Goal: Transaction & Acquisition: Purchase product/service

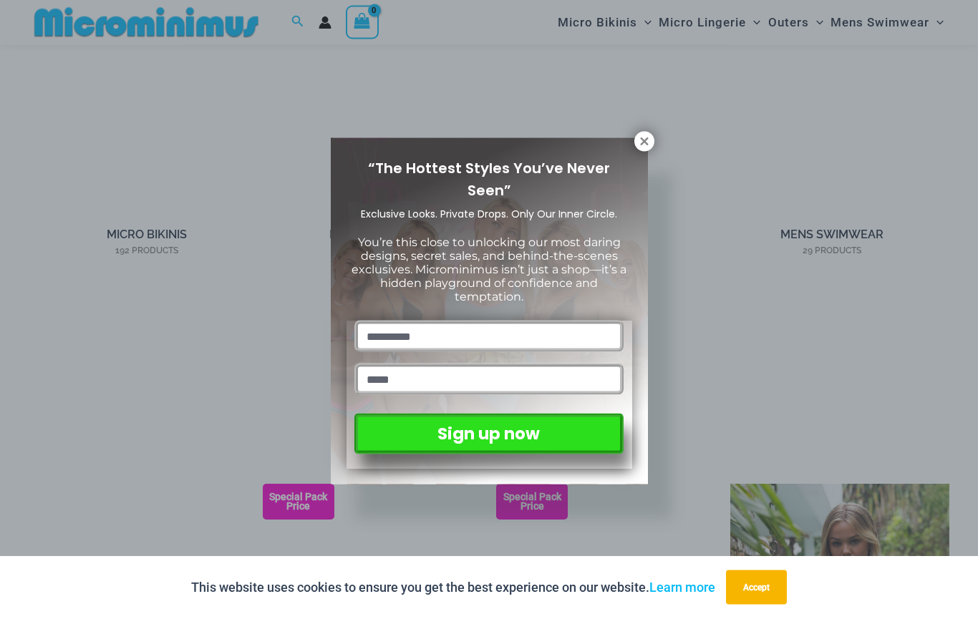
scroll to position [1147, 0]
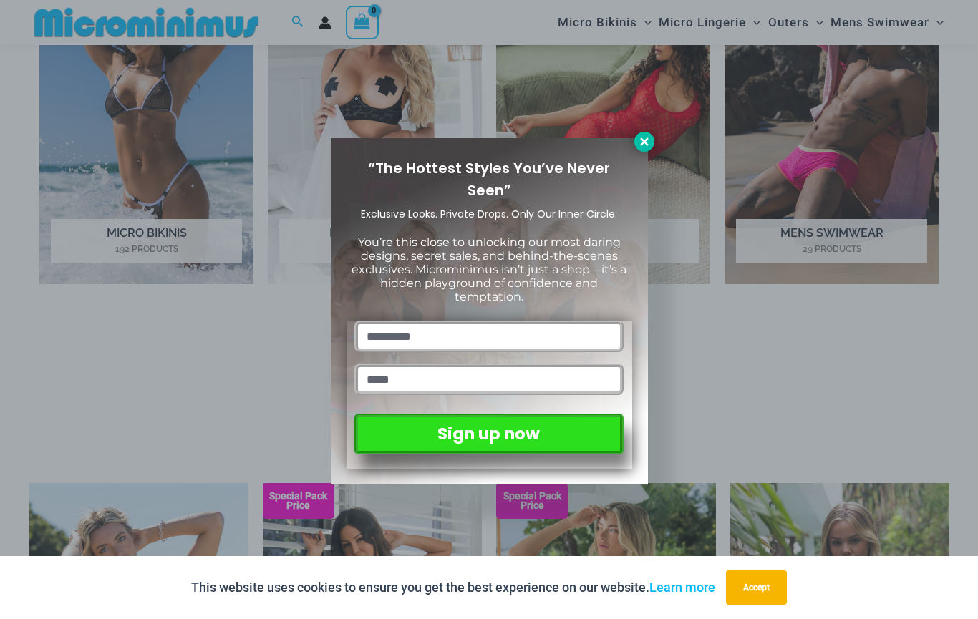
click at [646, 143] on icon at bounding box center [644, 141] width 8 height 8
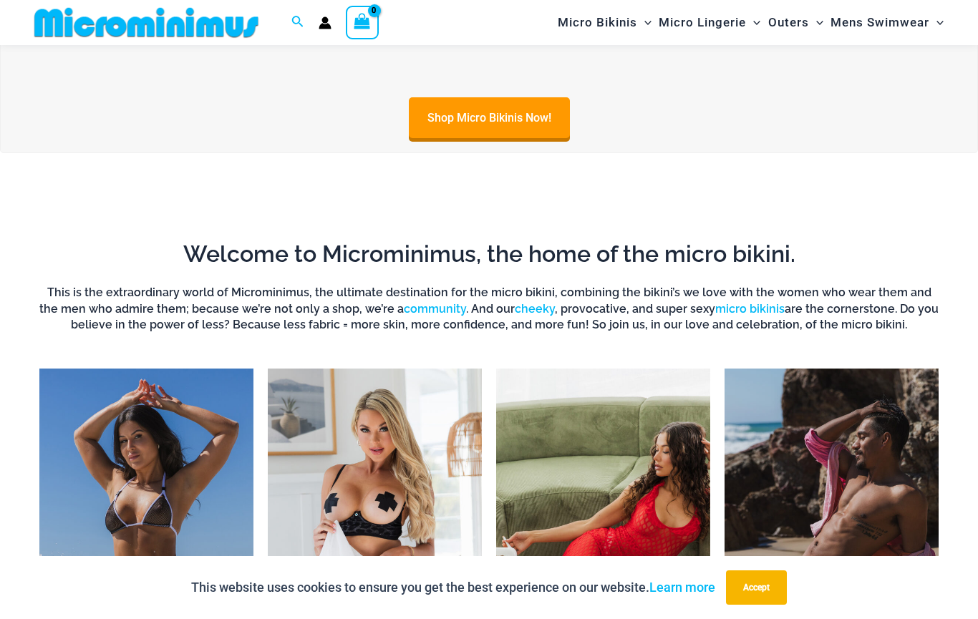
scroll to position [611, 0]
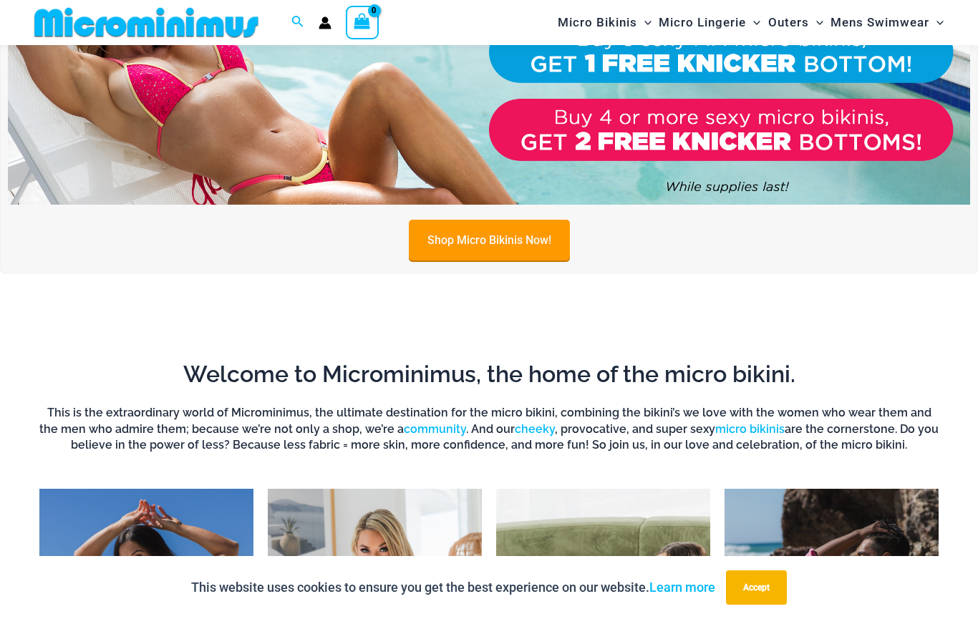
click at [526, 248] on link "Shop Micro Bikinis Now!" at bounding box center [489, 240] width 161 height 41
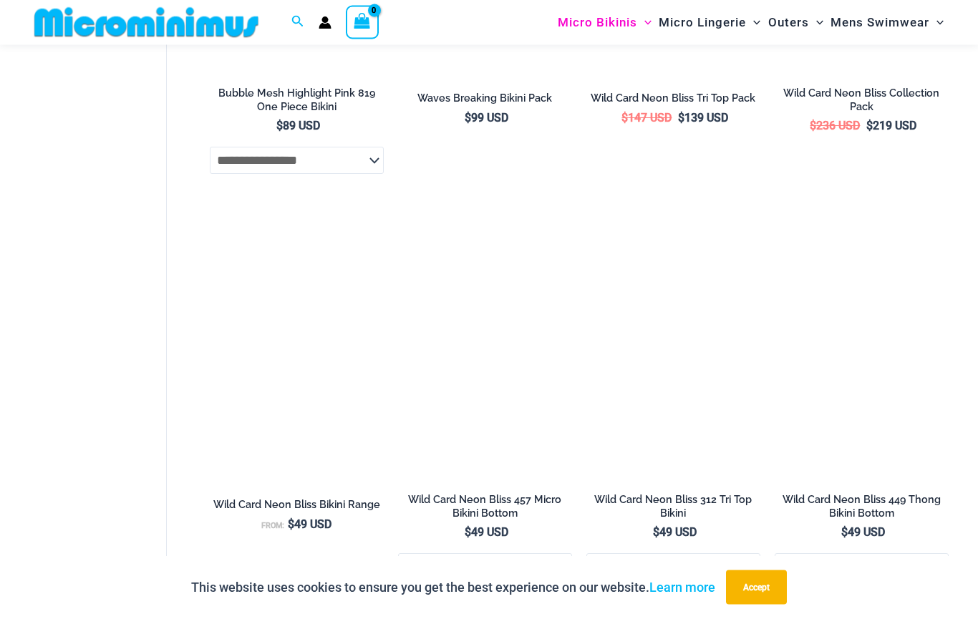
scroll to position [2732, 0]
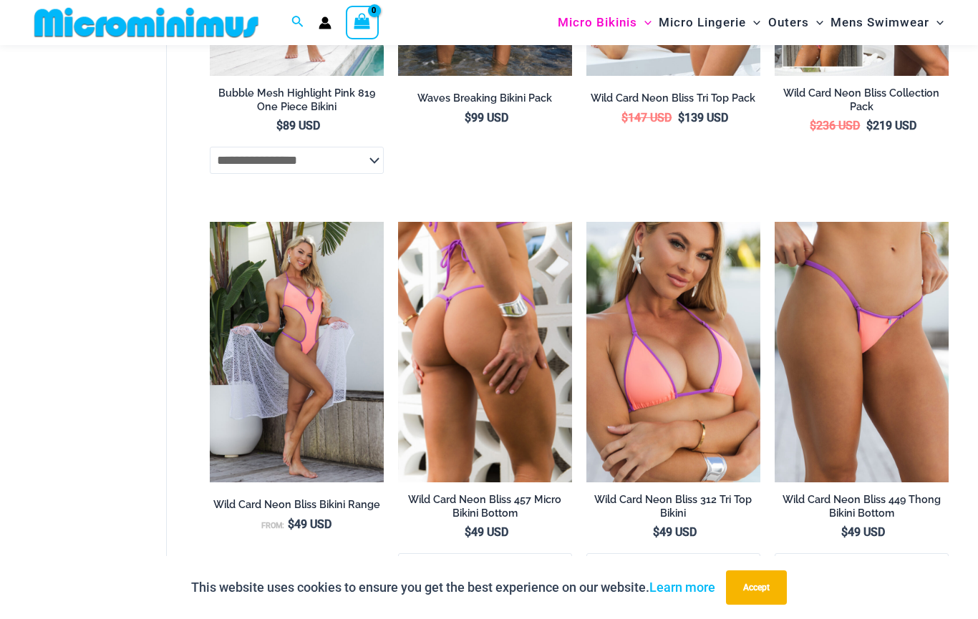
click at [522, 374] on img at bounding box center [485, 352] width 174 height 261
